Goal: Task Accomplishment & Management: Use online tool/utility

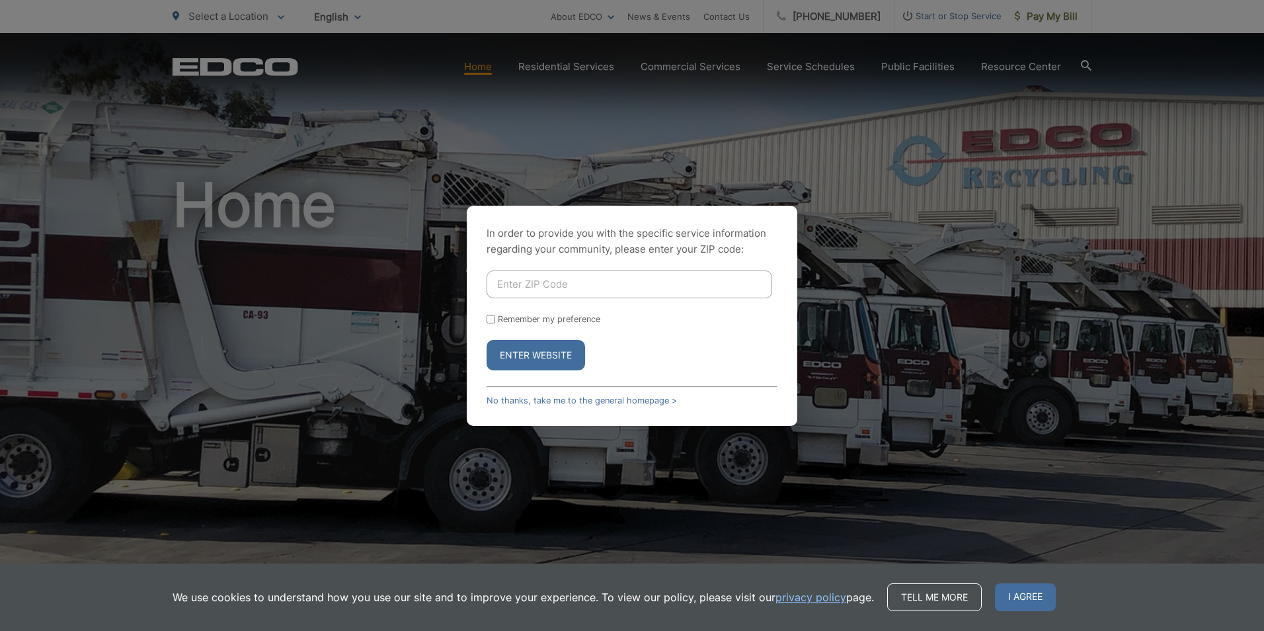
click at [576, 282] on input "Enter ZIP Code" at bounding box center [630, 284] width 286 height 28
type input "92111"
click at [544, 360] on button "Enter Website" at bounding box center [536, 355] width 98 height 30
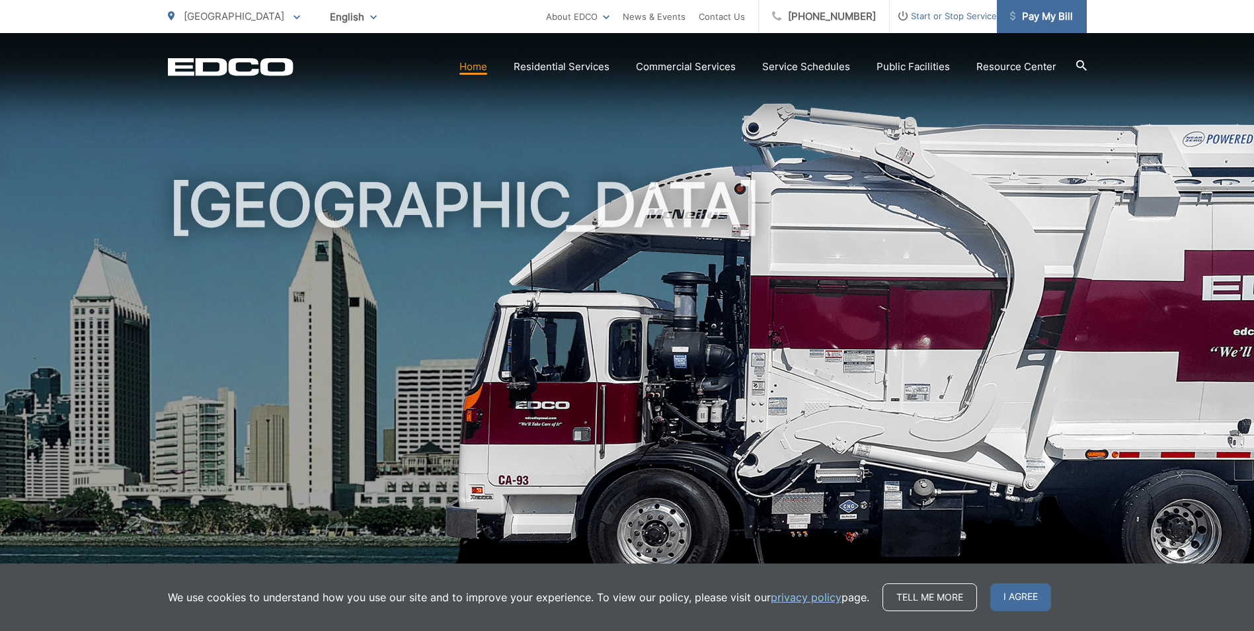
click at [1058, 20] on span "Pay My Bill" at bounding box center [1041, 17] width 63 height 16
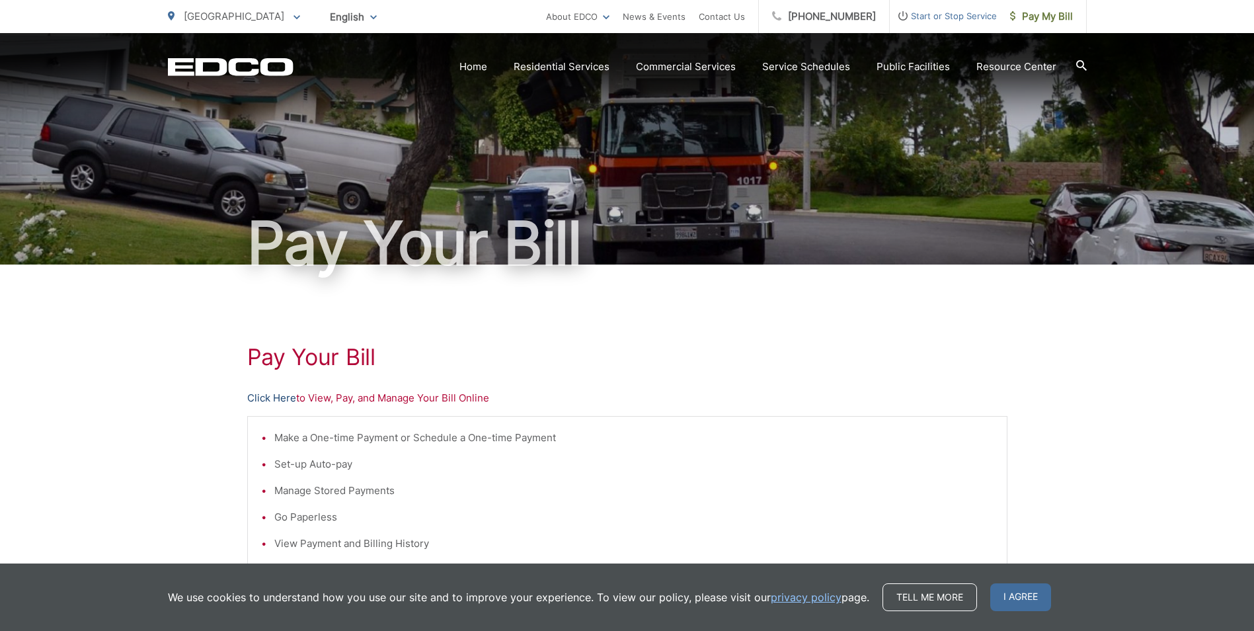
click at [272, 398] on link "Click Here" at bounding box center [271, 398] width 49 height 16
